Goal: Task Accomplishment & Management: Manage account settings

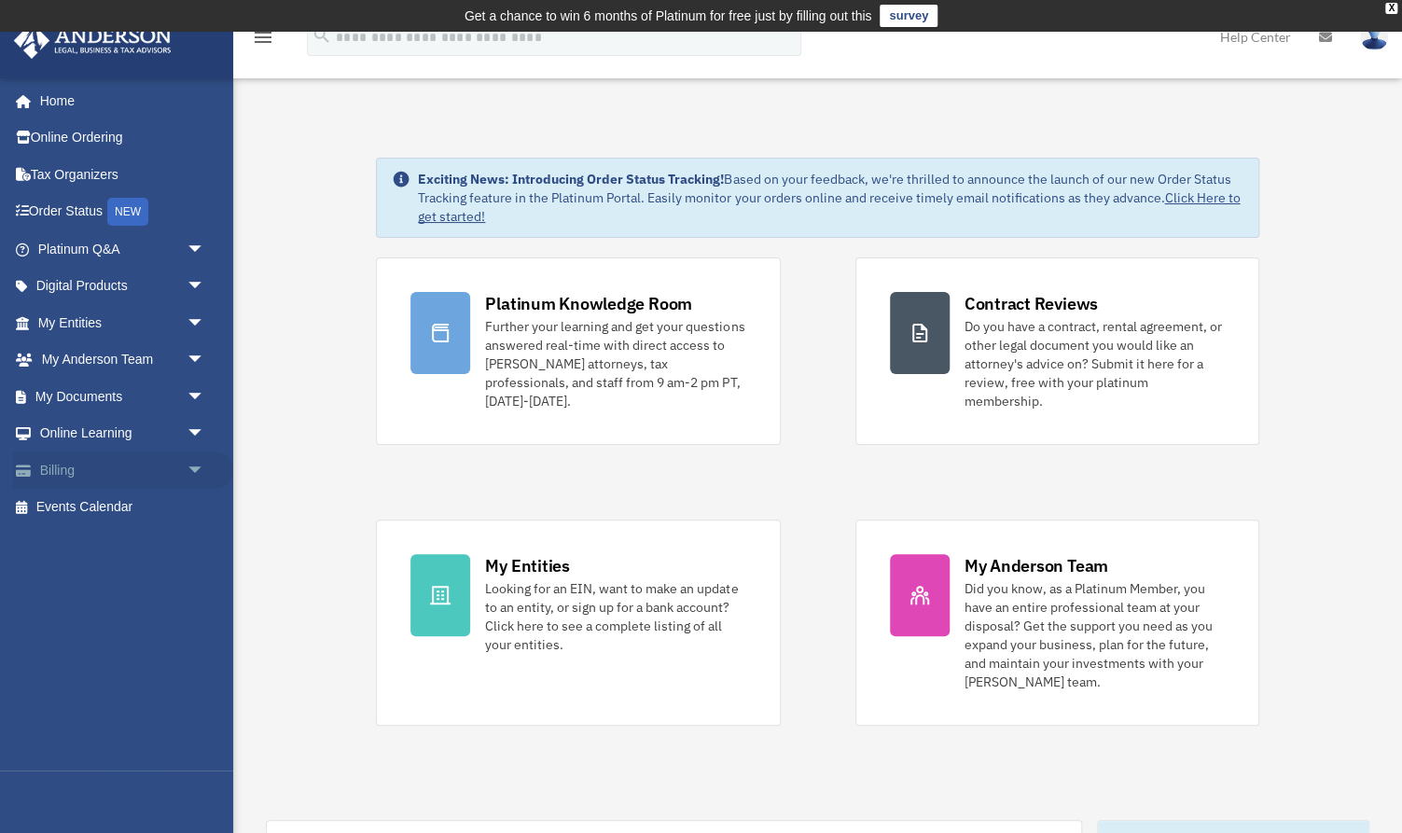
click at [187, 462] on span "arrow_drop_down" at bounding box center [205, 470] width 37 height 38
click at [132, 541] on link "Past Invoices" at bounding box center [129, 544] width 207 height 37
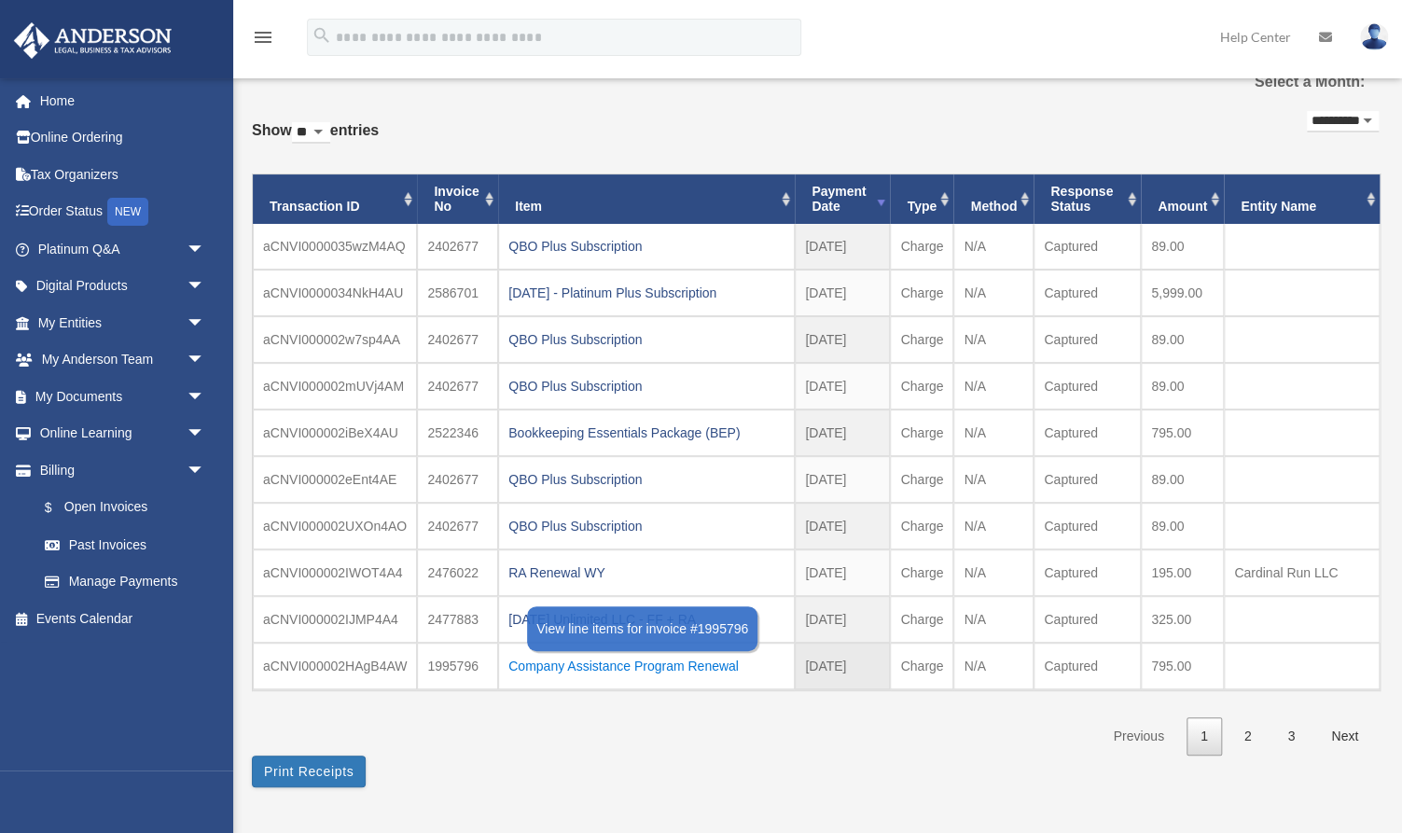
scroll to position [108, 0]
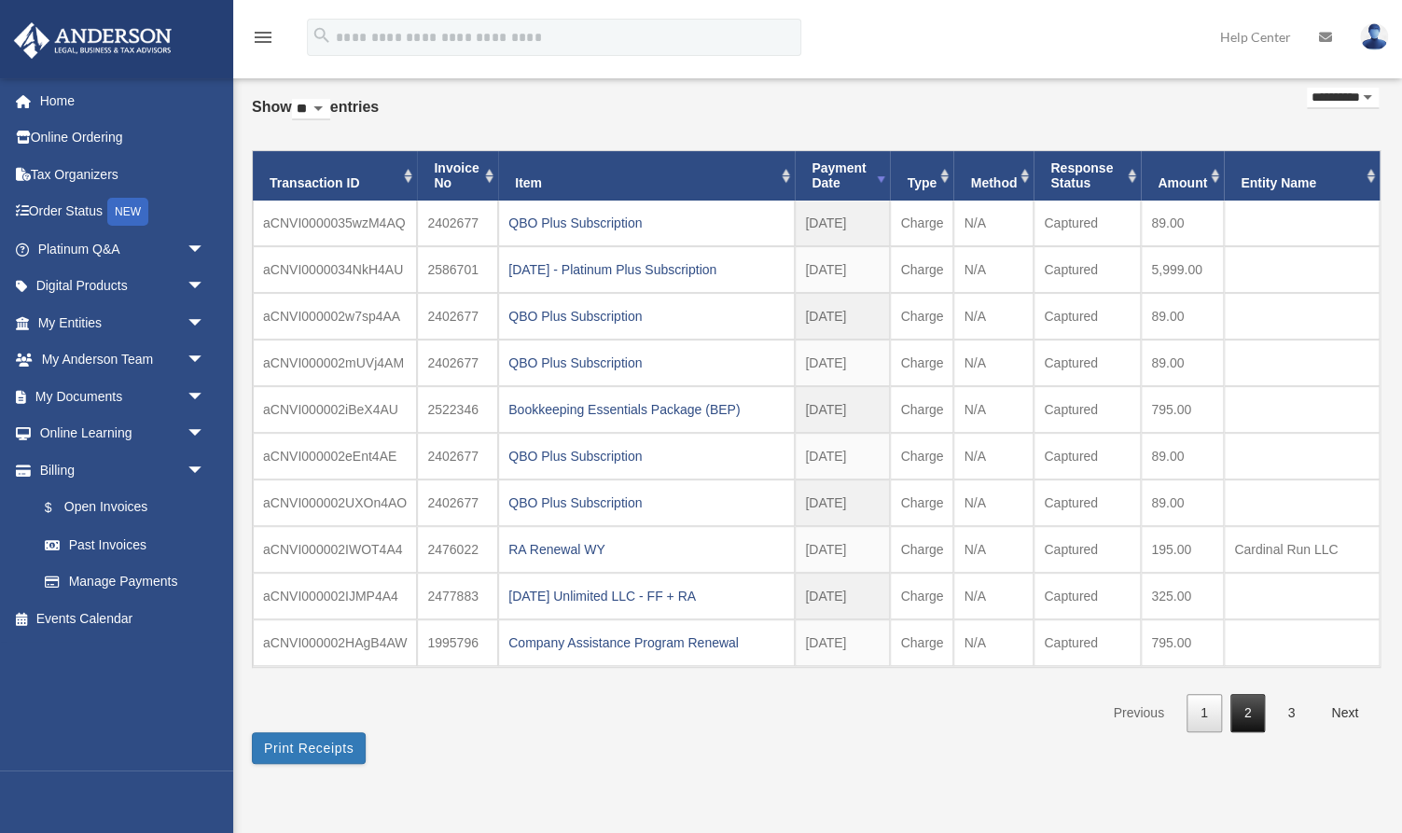
click at [1244, 709] on link "2" at bounding box center [1247, 713] width 35 height 38
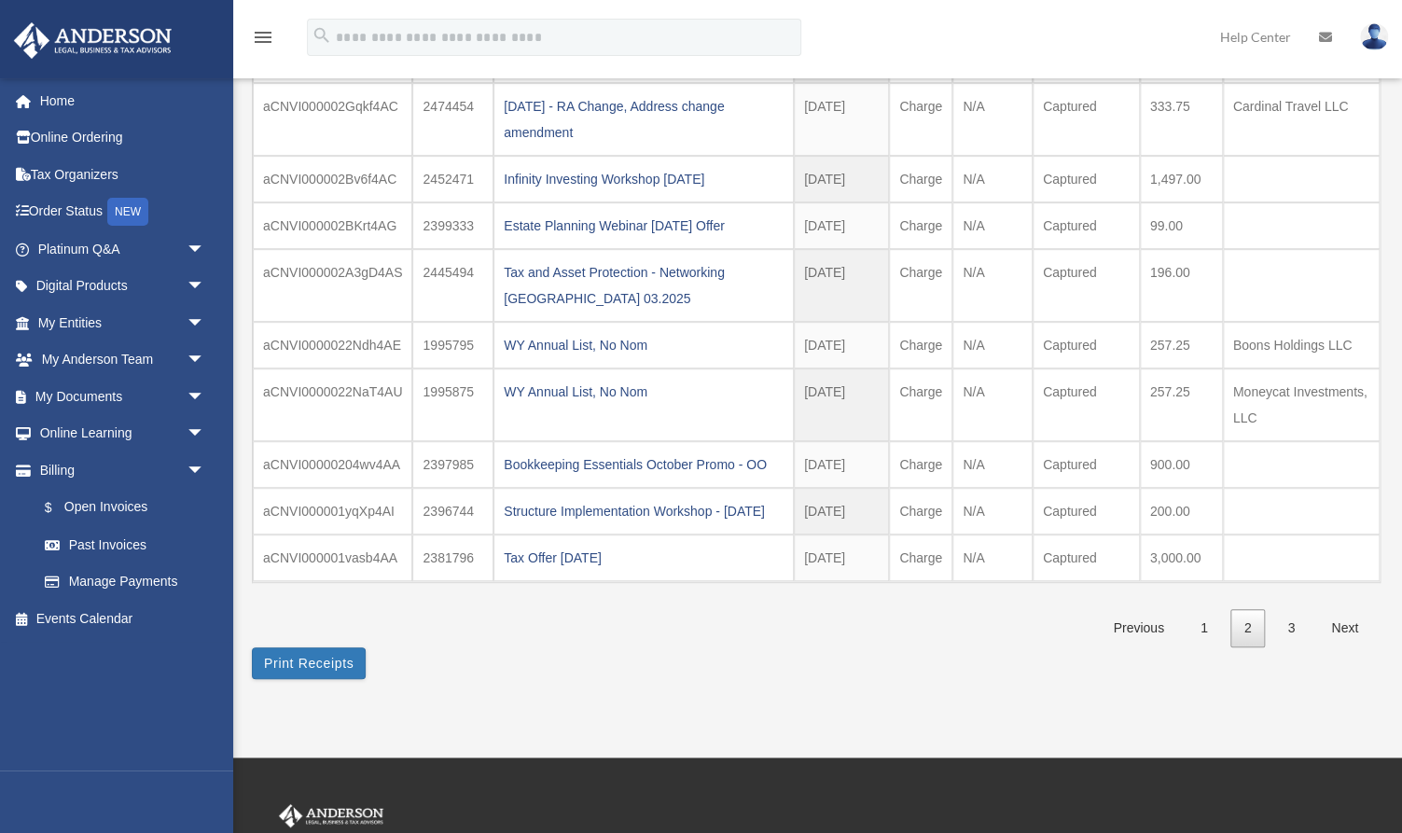
scroll to position [303, 0]
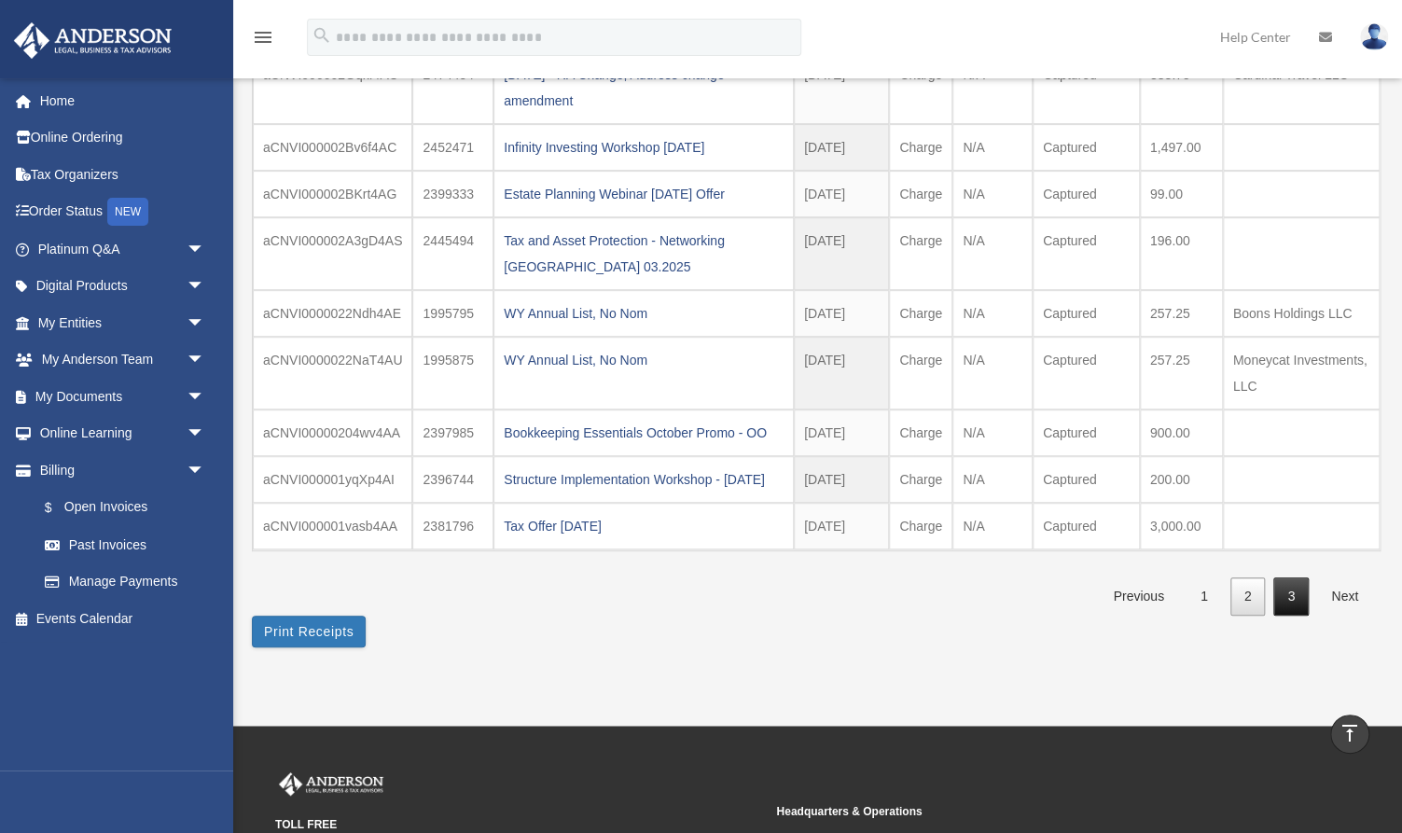
click at [1300, 616] on link "3" at bounding box center [1290, 596] width 35 height 38
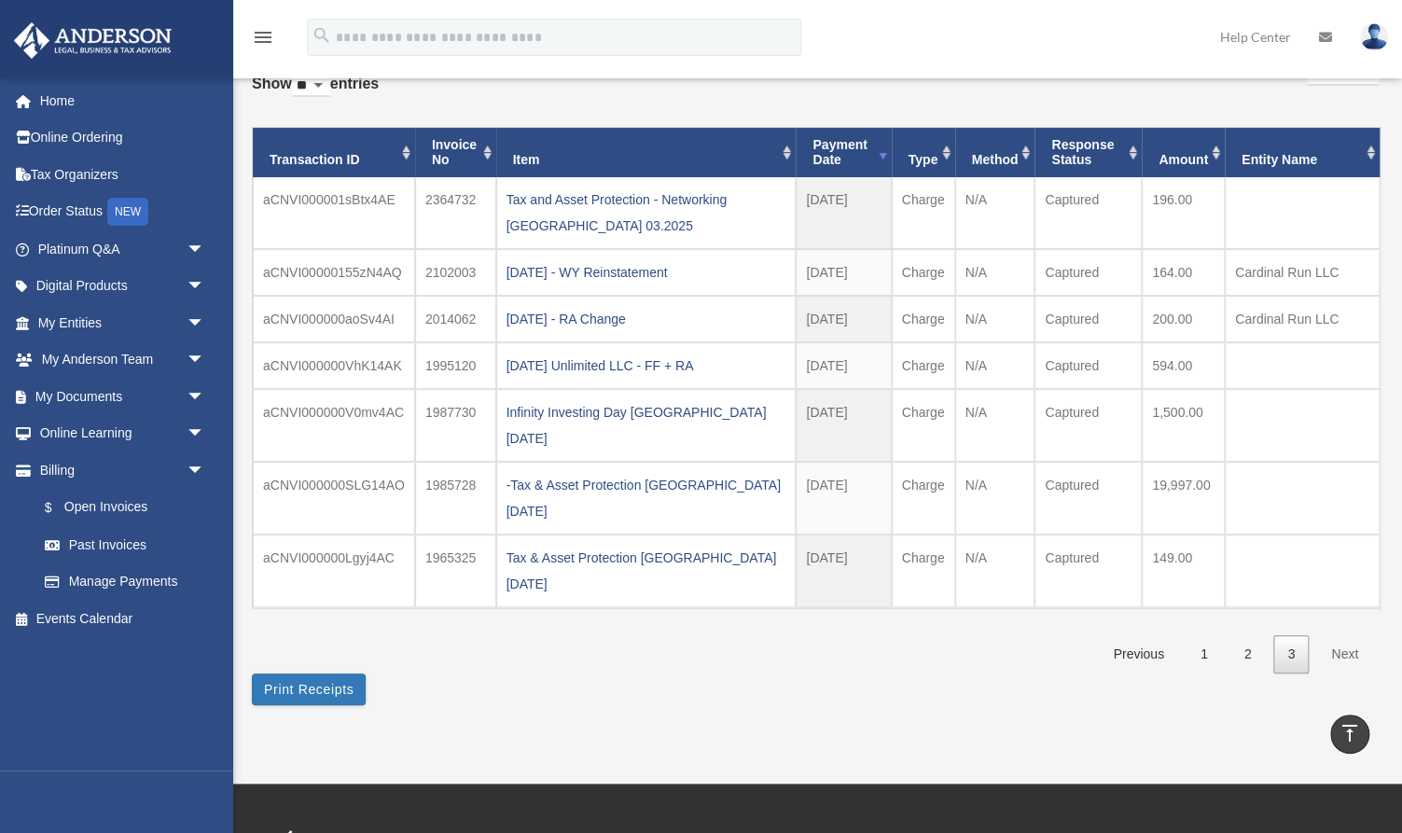
scroll to position [131, 0]
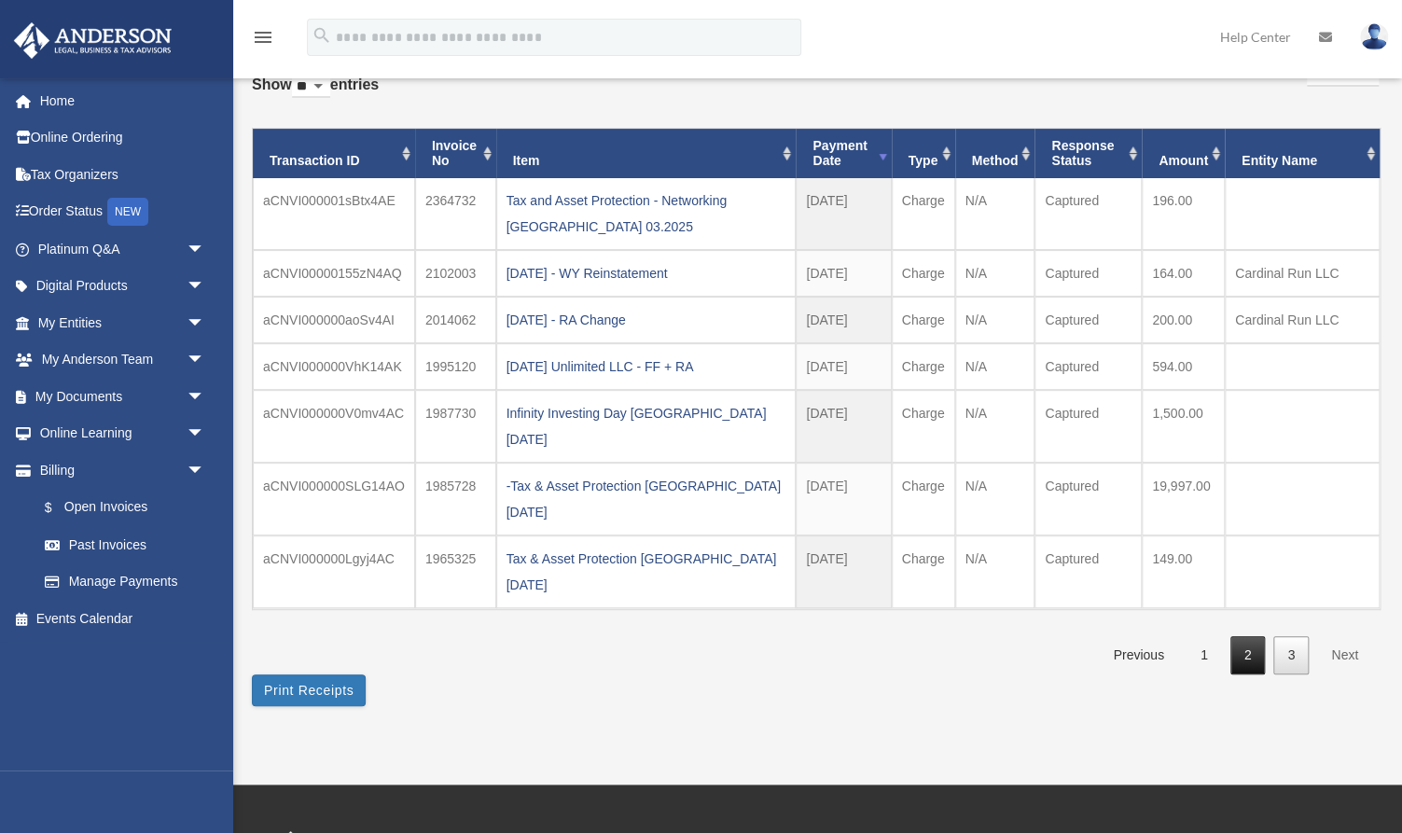
click at [1246, 636] on link "2" at bounding box center [1247, 655] width 35 height 38
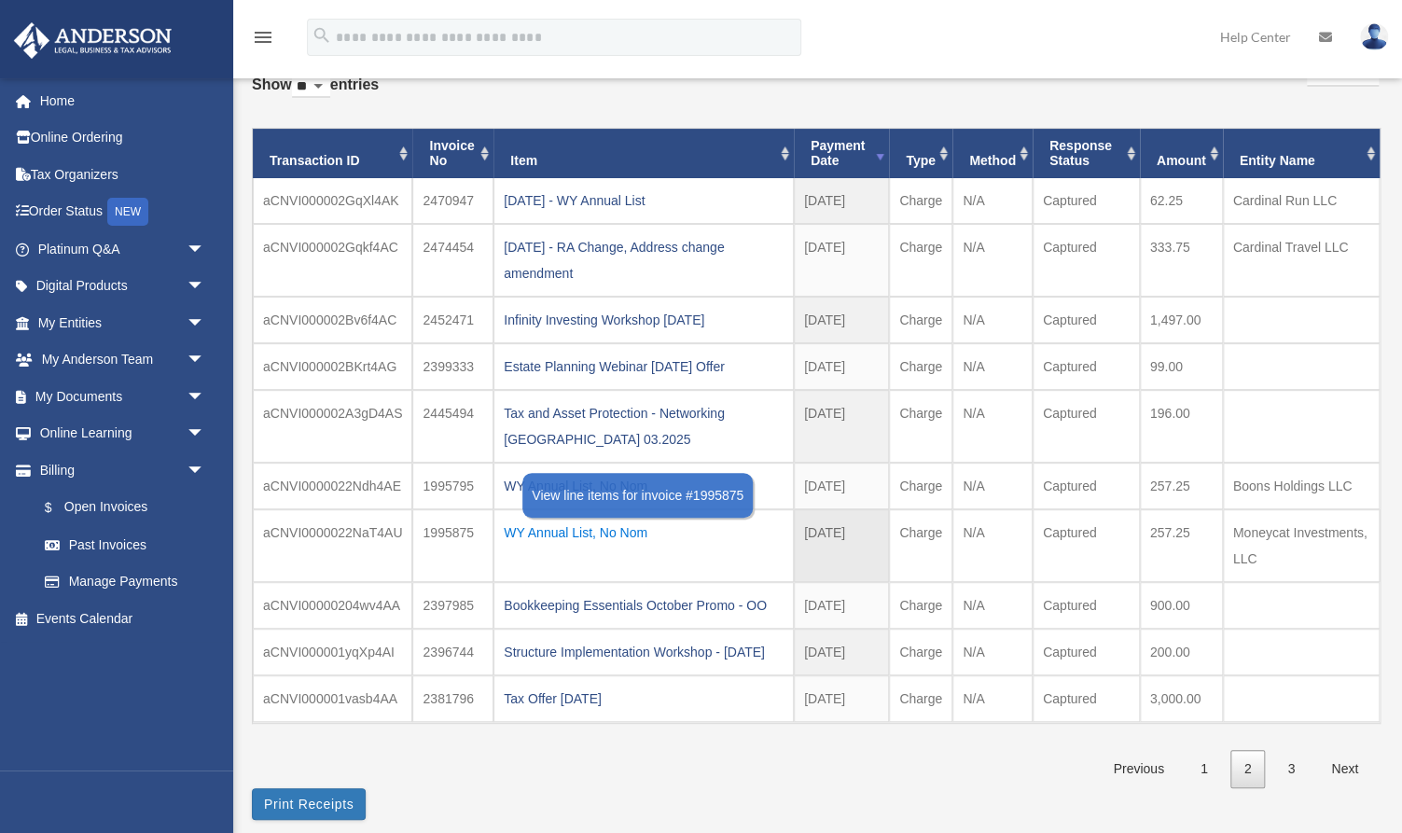
click at [545, 521] on div "WY Annual List, No Nom" at bounding box center [644, 533] width 280 height 26
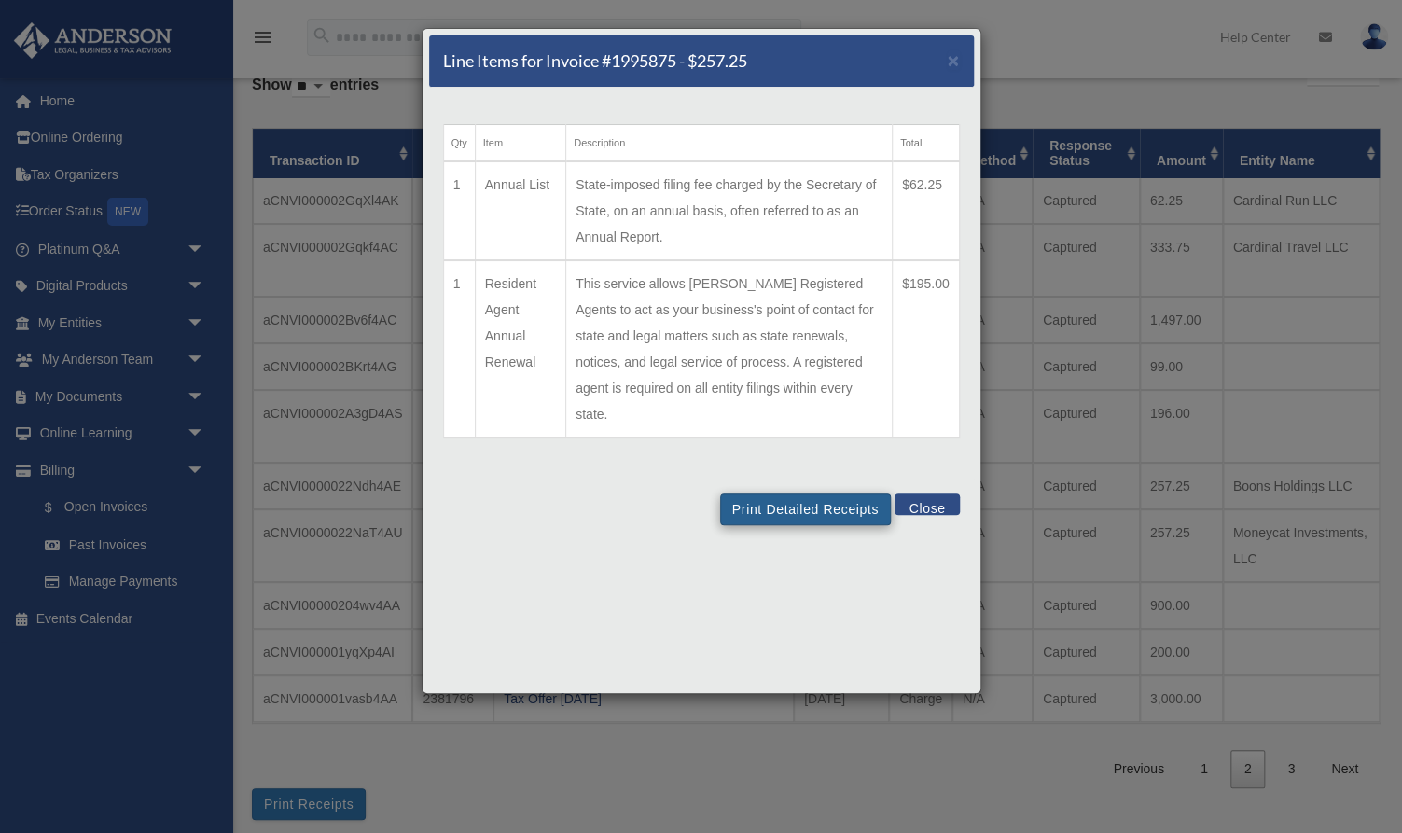
click at [750, 493] on button "Print Detailed Receipts" at bounding box center [805, 509] width 171 height 32
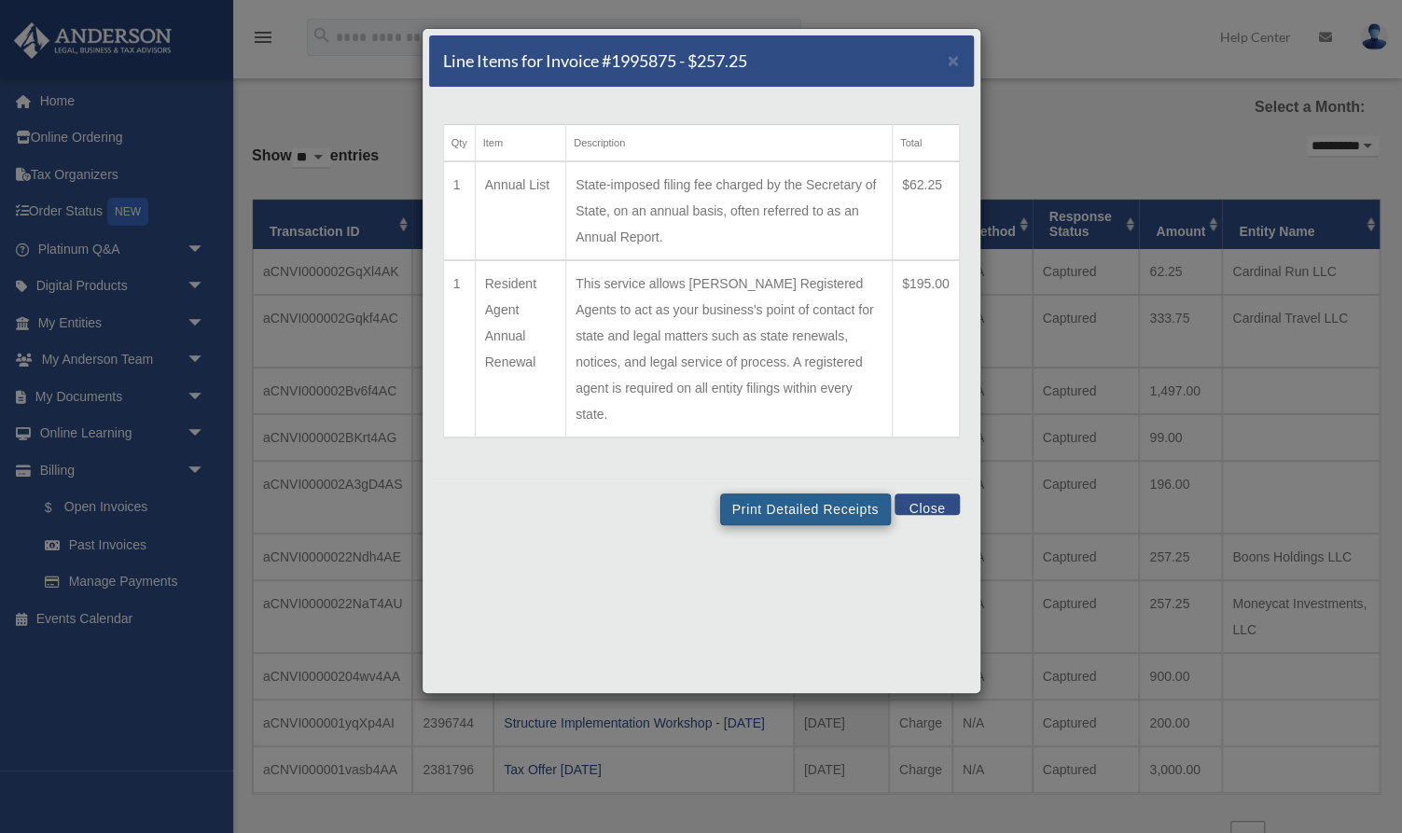
click at [848, 493] on button "Print Detailed Receipts" at bounding box center [805, 509] width 171 height 32
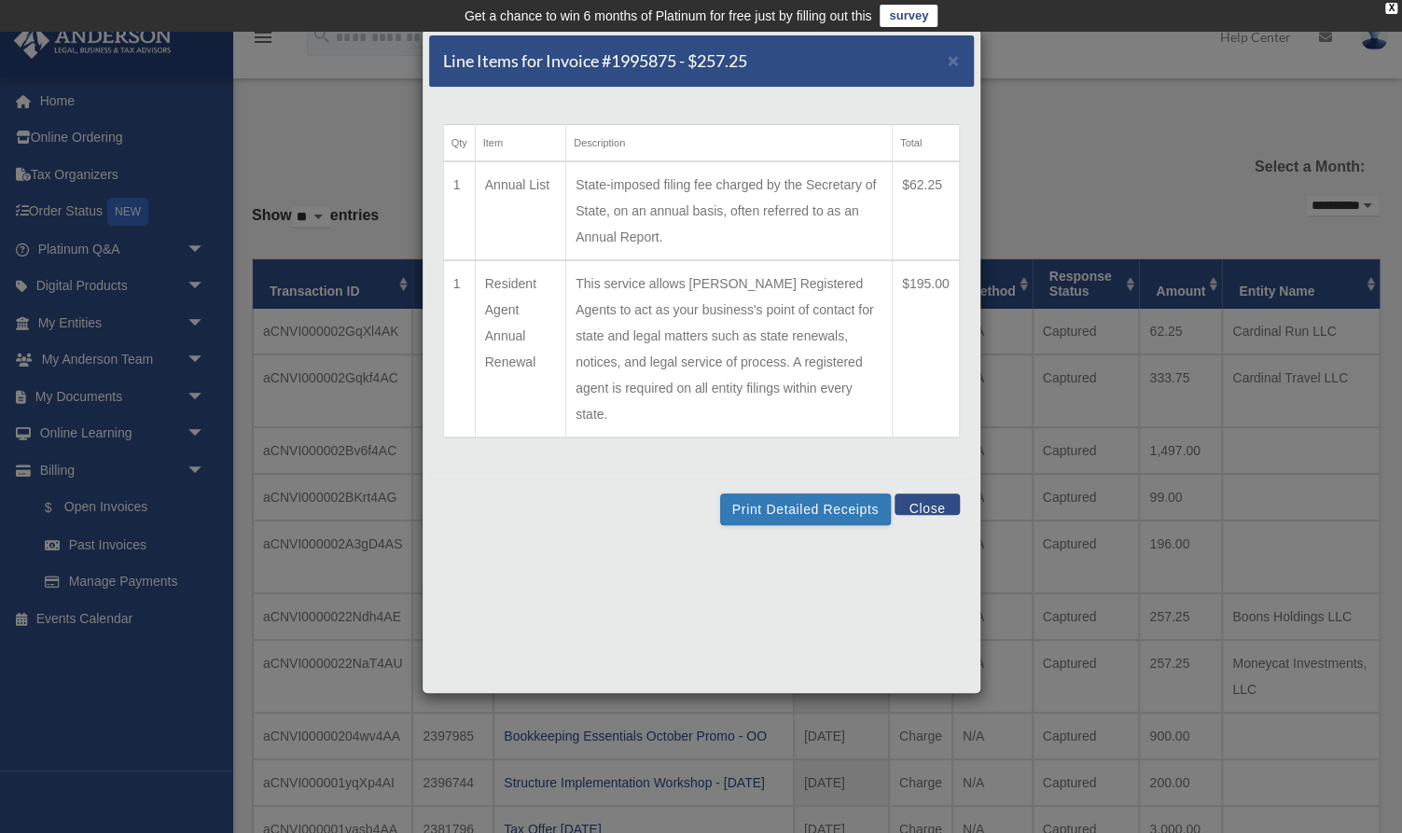
click at [935, 493] on button "Close" at bounding box center [927, 503] width 64 height 21
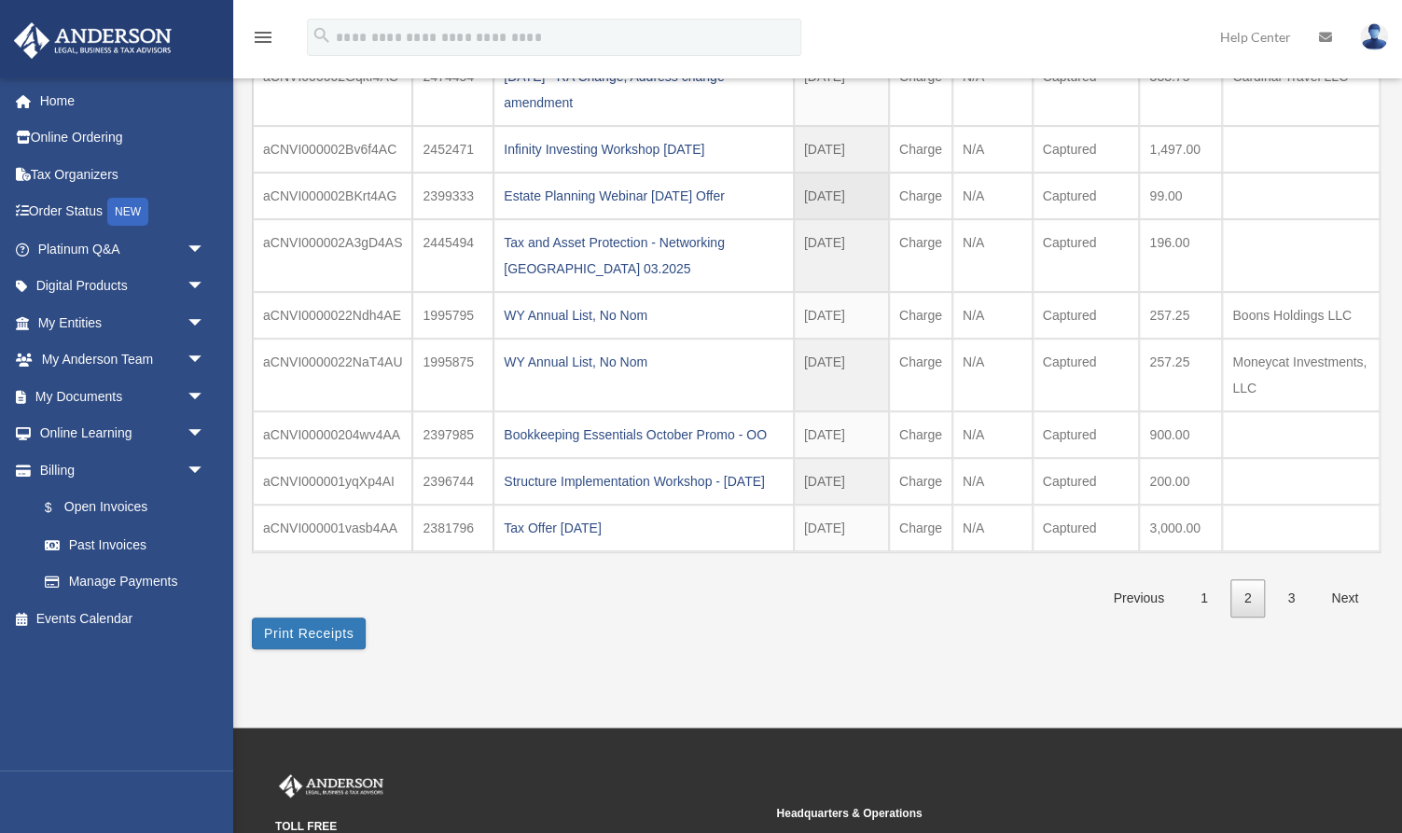
scroll to position [312, 0]
